Goal: Information Seeking & Learning: Learn about a topic

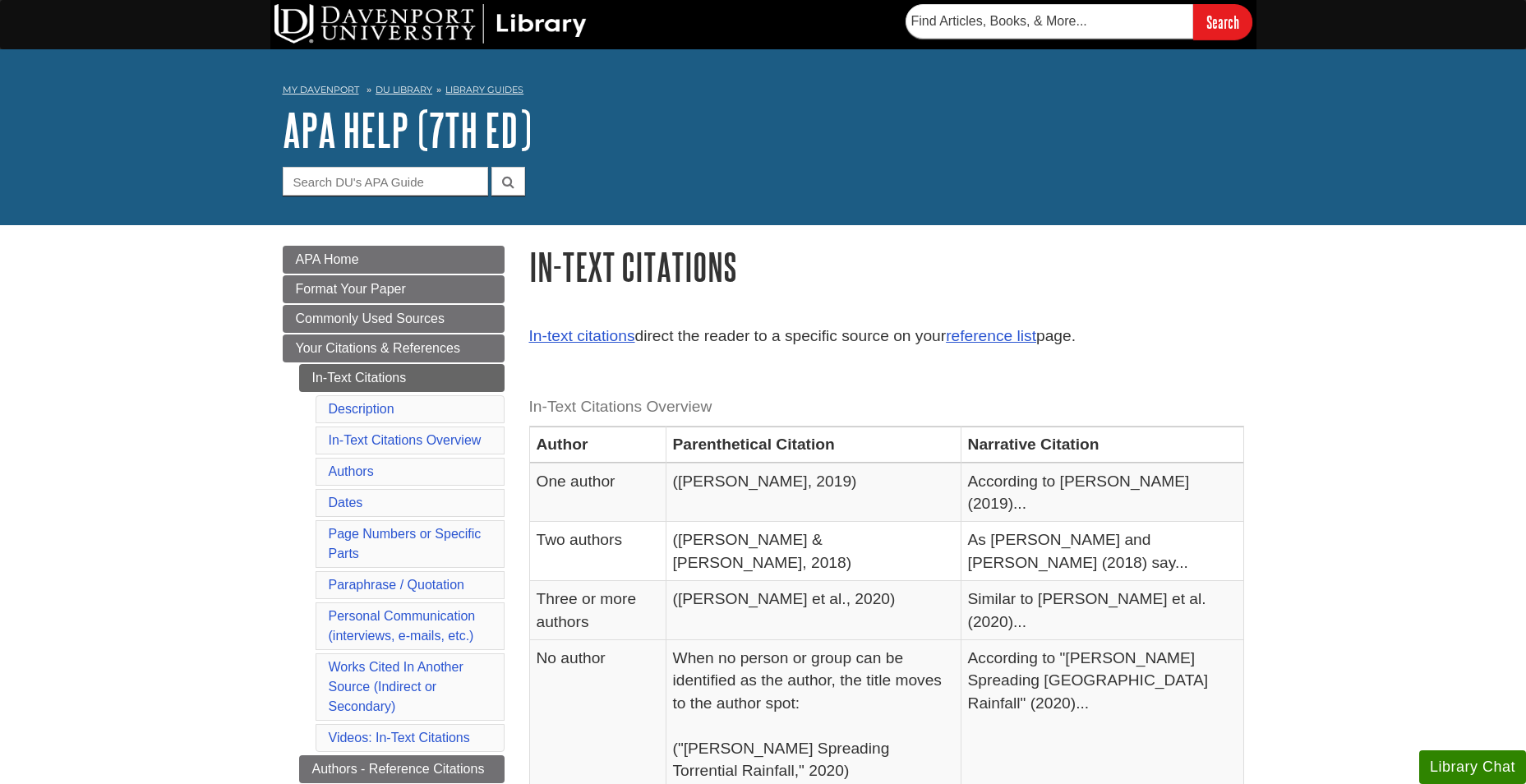
scroll to position [164, 0]
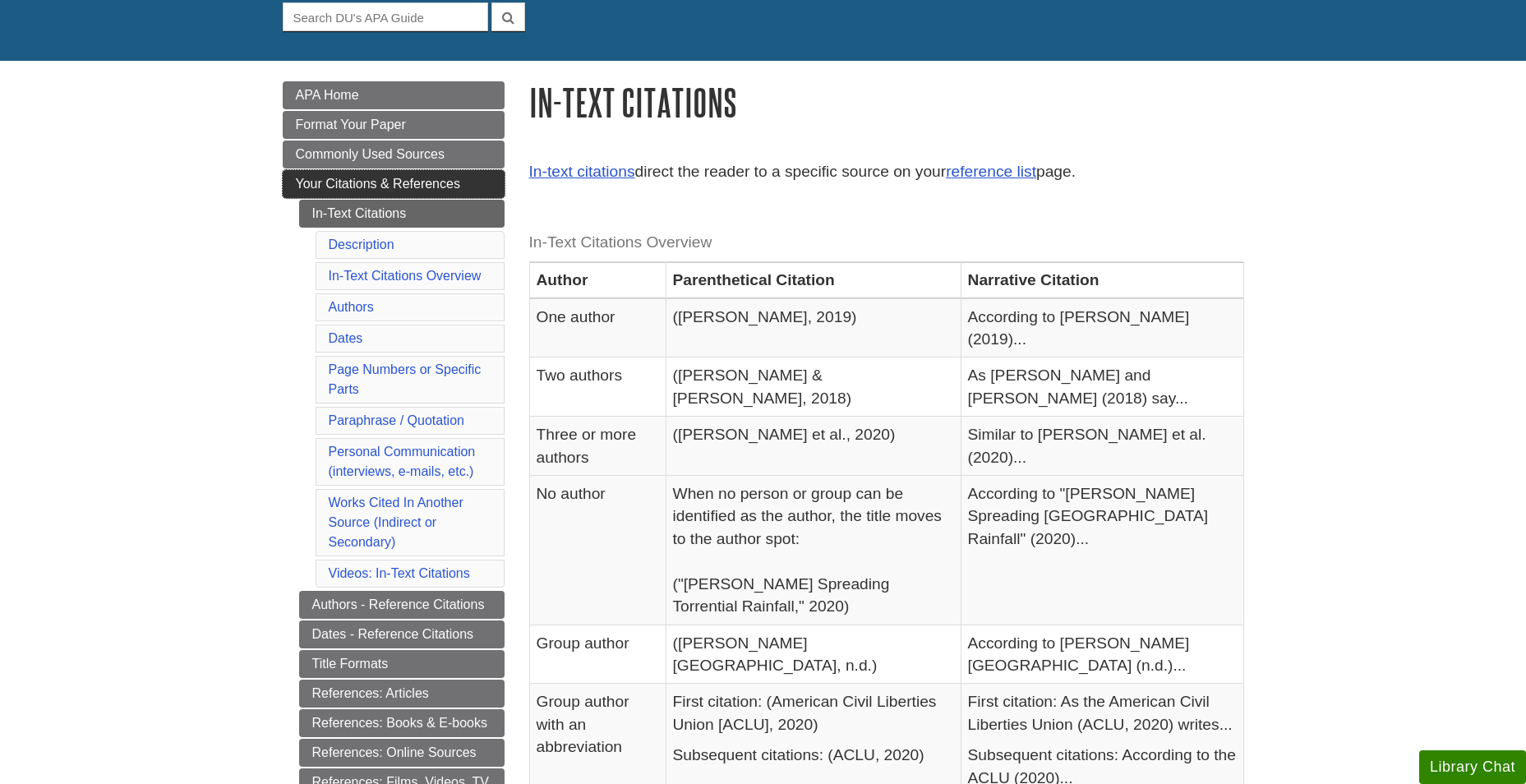
click at [420, 181] on span "Your Citations & References" at bounding box center [377, 184] width 164 height 14
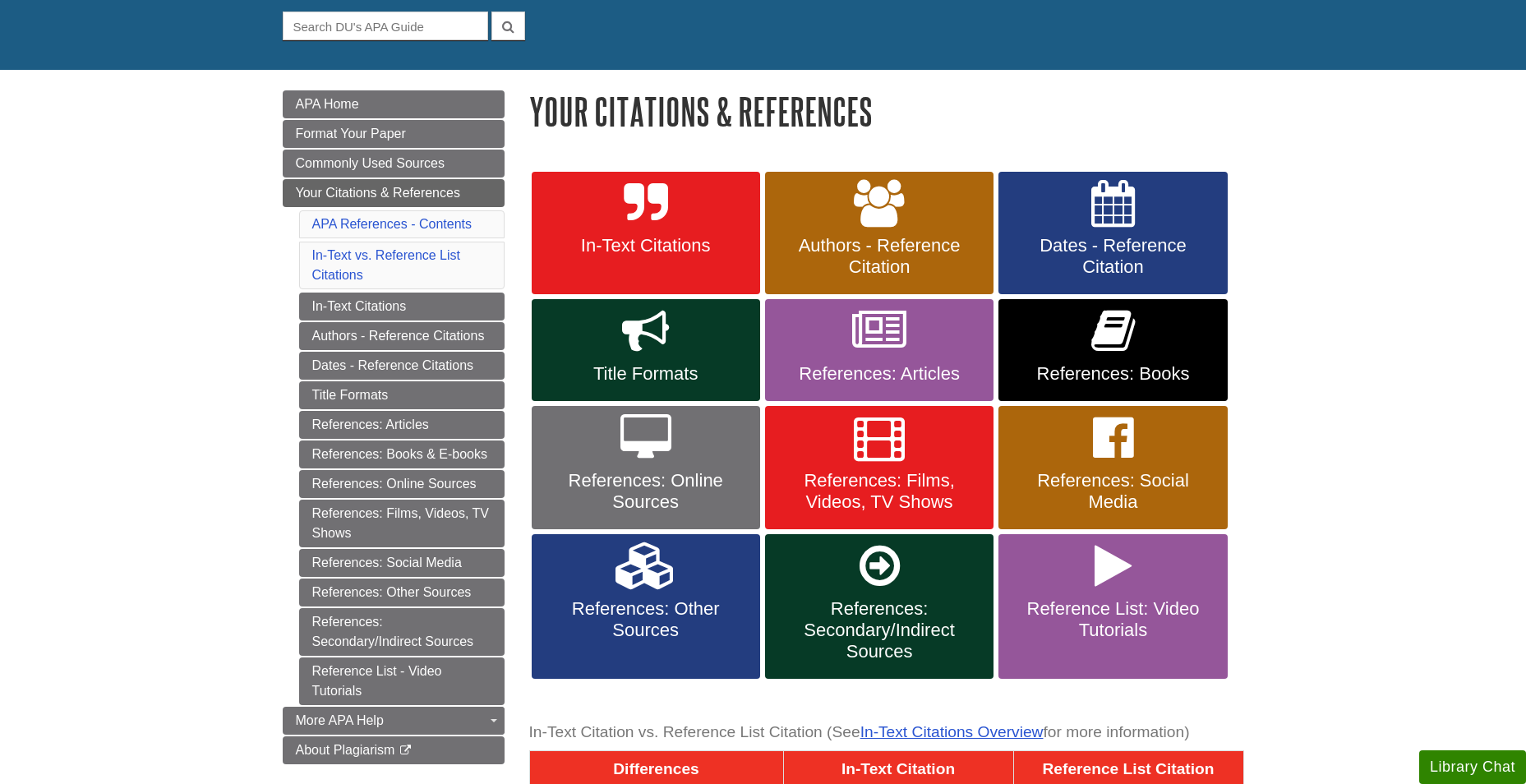
scroll to position [164, 0]
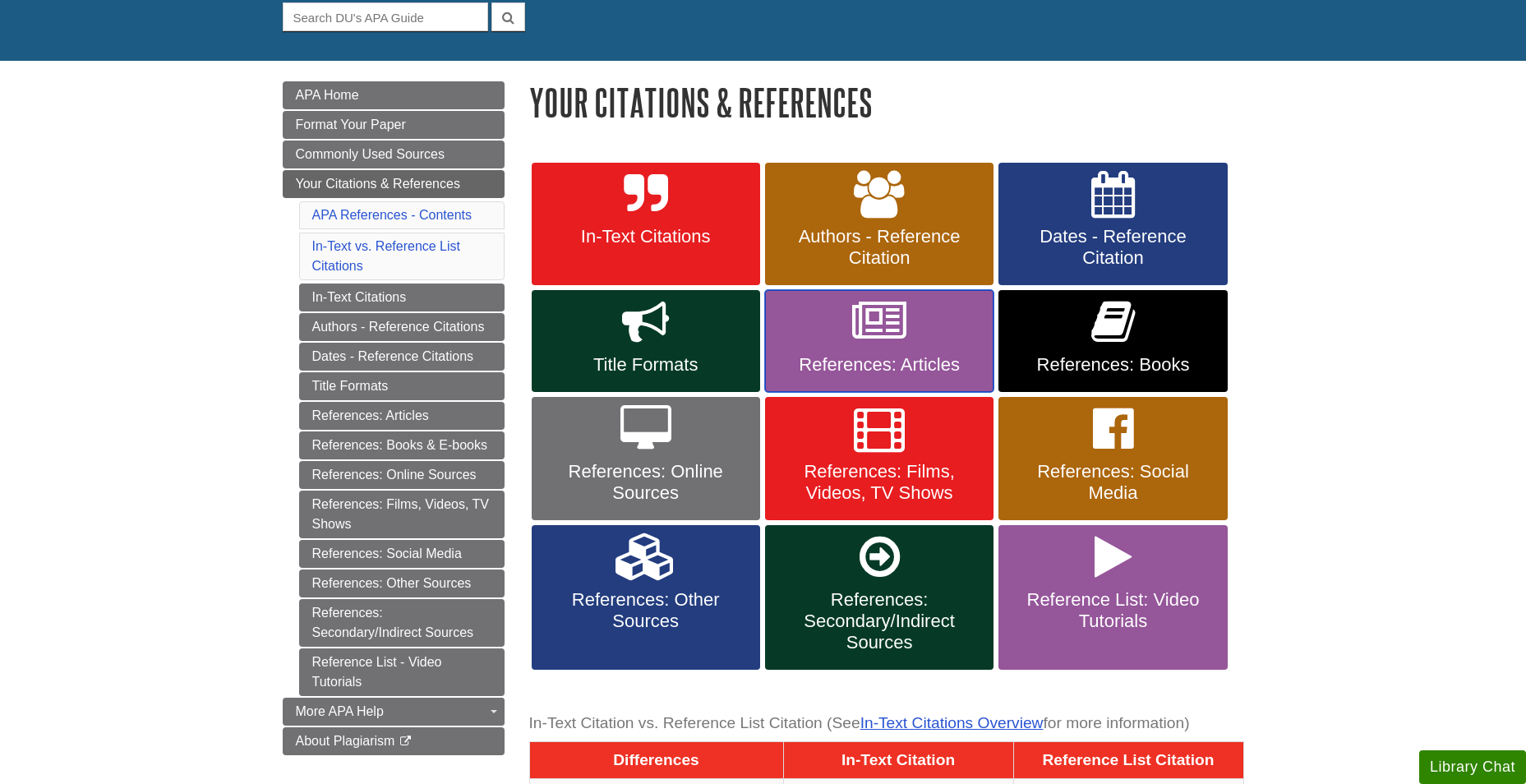
click at [899, 349] on link "References: Articles" at bounding box center [879, 341] width 229 height 102
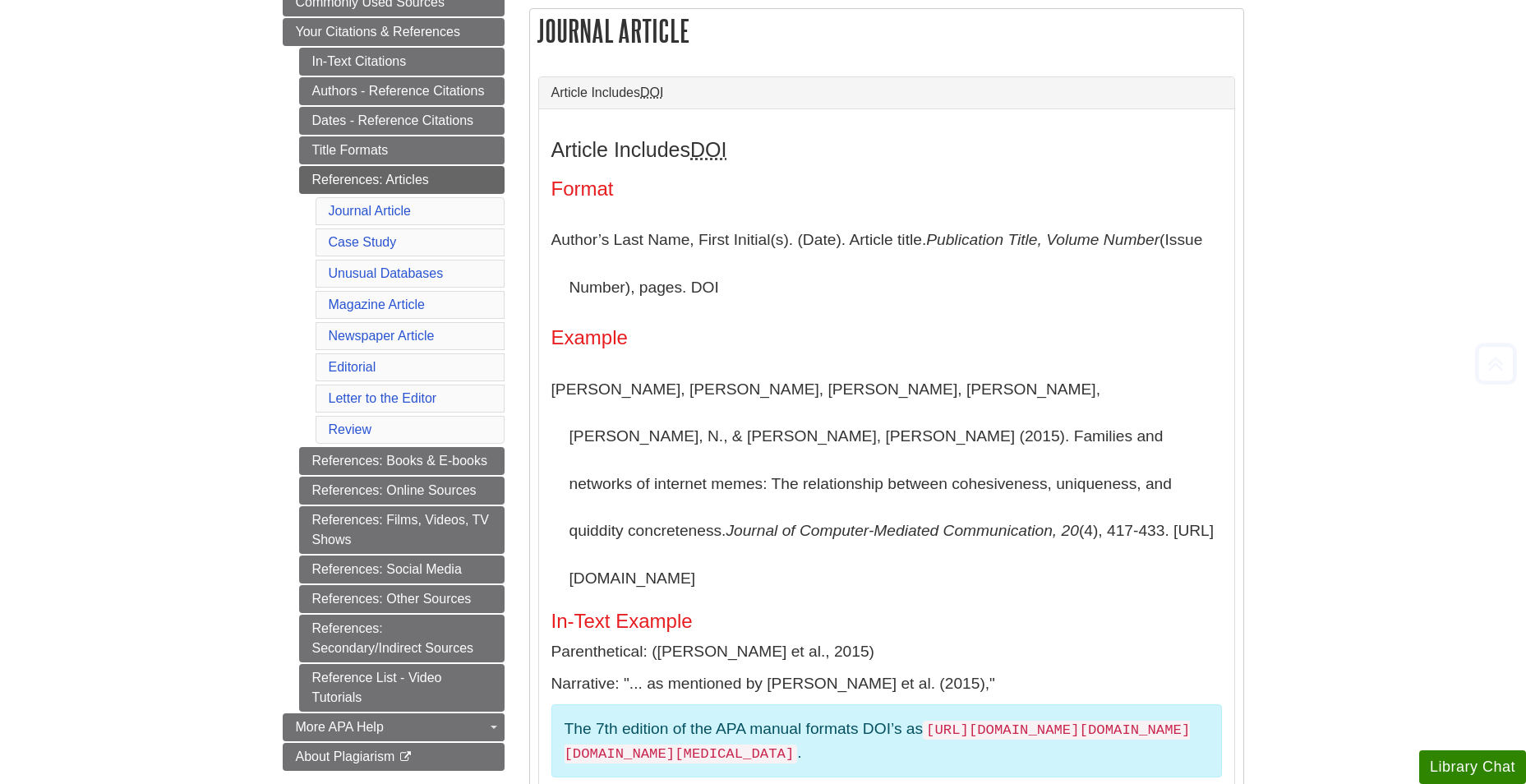
scroll to position [329, 0]
